Goal: Information Seeking & Learning: Learn about a topic

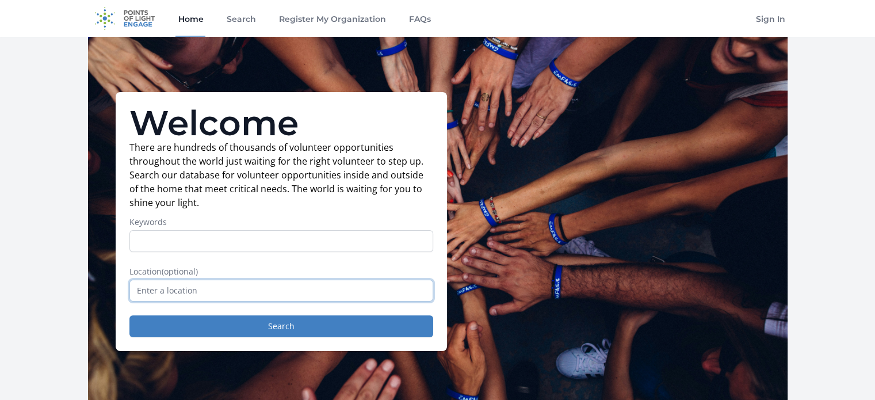
click at [227, 286] on input "text" at bounding box center [281, 291] width 304 height 22
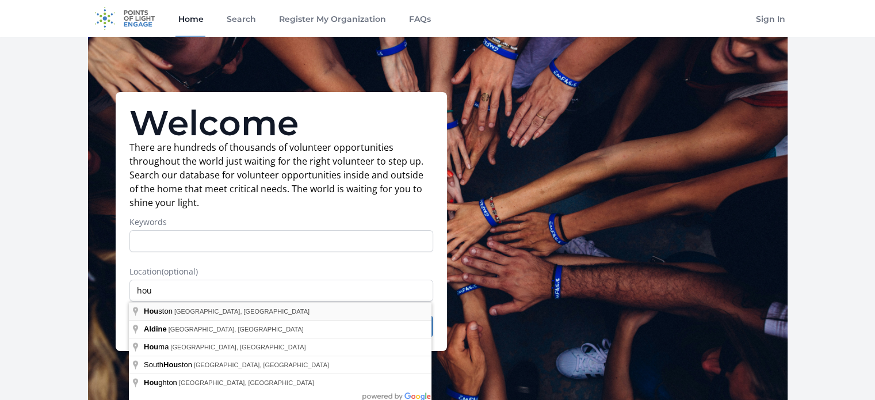
type input "[GEOGRAPHIC_DATA], [GEOGRAPHIC_DATA], [GEOGRAPHIC_DATA]"
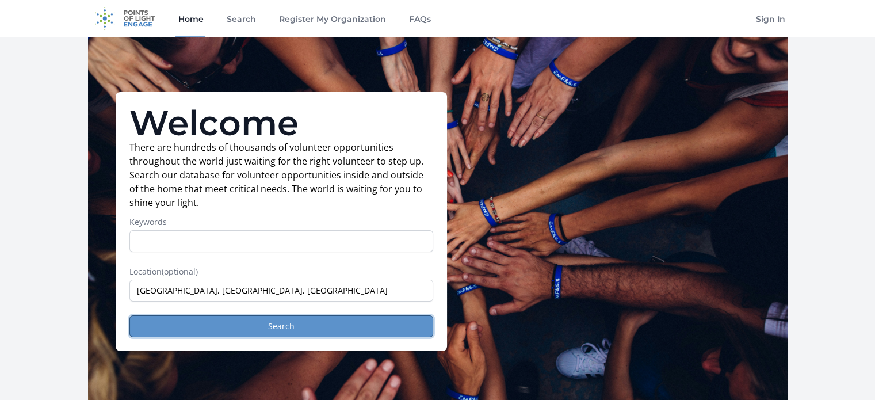
click at [284, 326] on button "Search" at bounding box center [281, 326] width 304 height 22
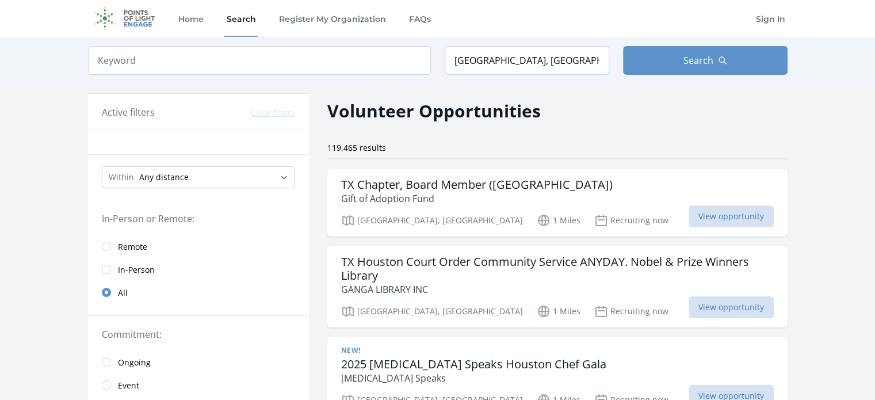
scroll to position [230, 0]
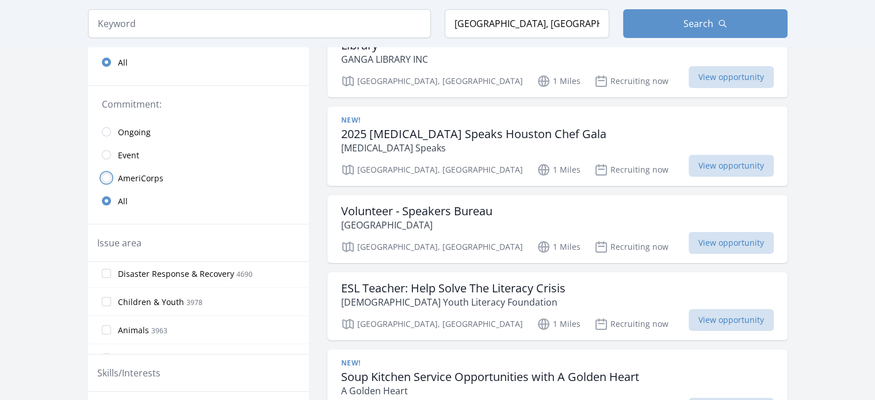
click at [107, 178] on input "radio" at bounding box center [106, 177] width 9 height 9
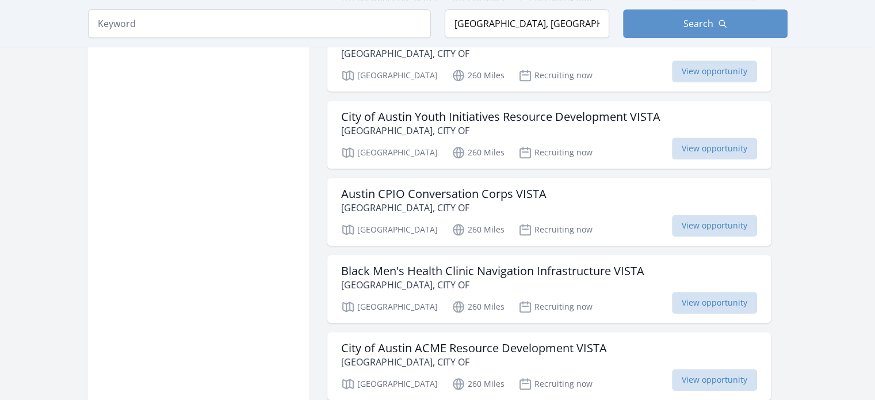
scroll to position [1381, 0]
